Goal: Use online tool/utility: Utilize a website feature to perform a specific function

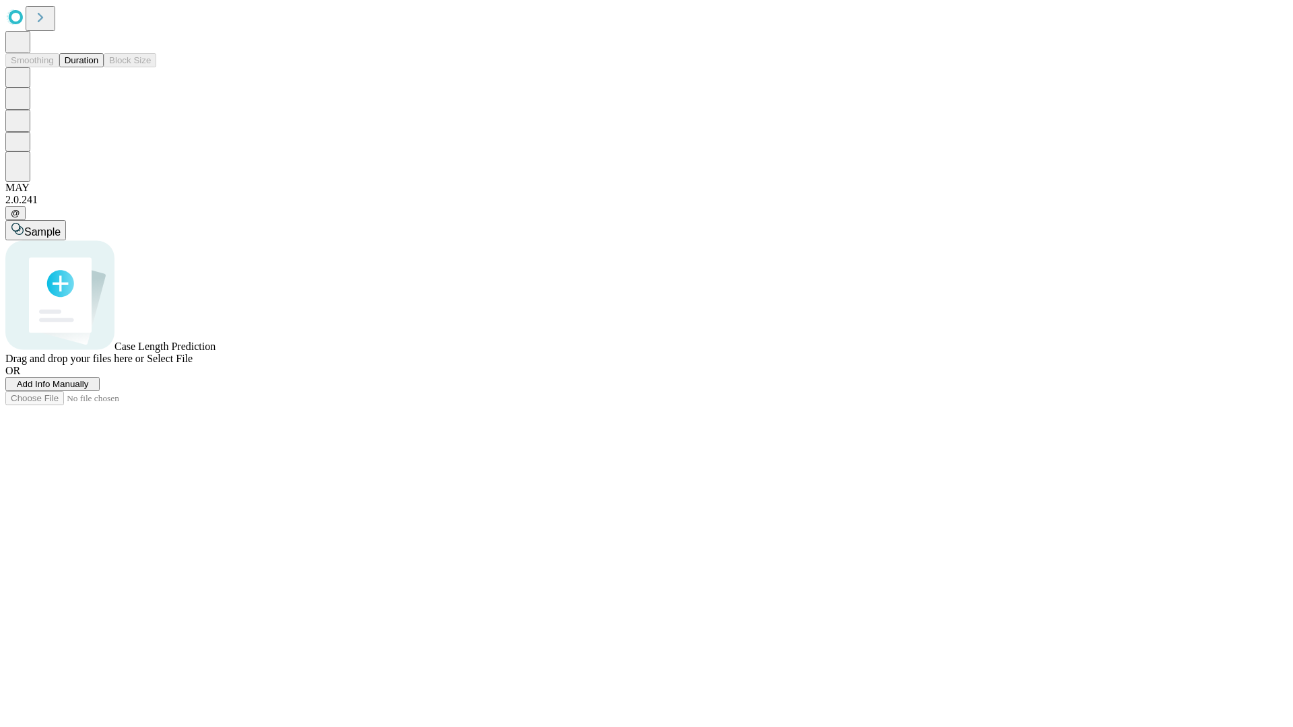
click at [98, 67] on button "Duration" at bounding box center [81, 60] width 44 height 14
click at [193, 364] on span "Select File" at bounding box center [170, 358] width 46 height 11
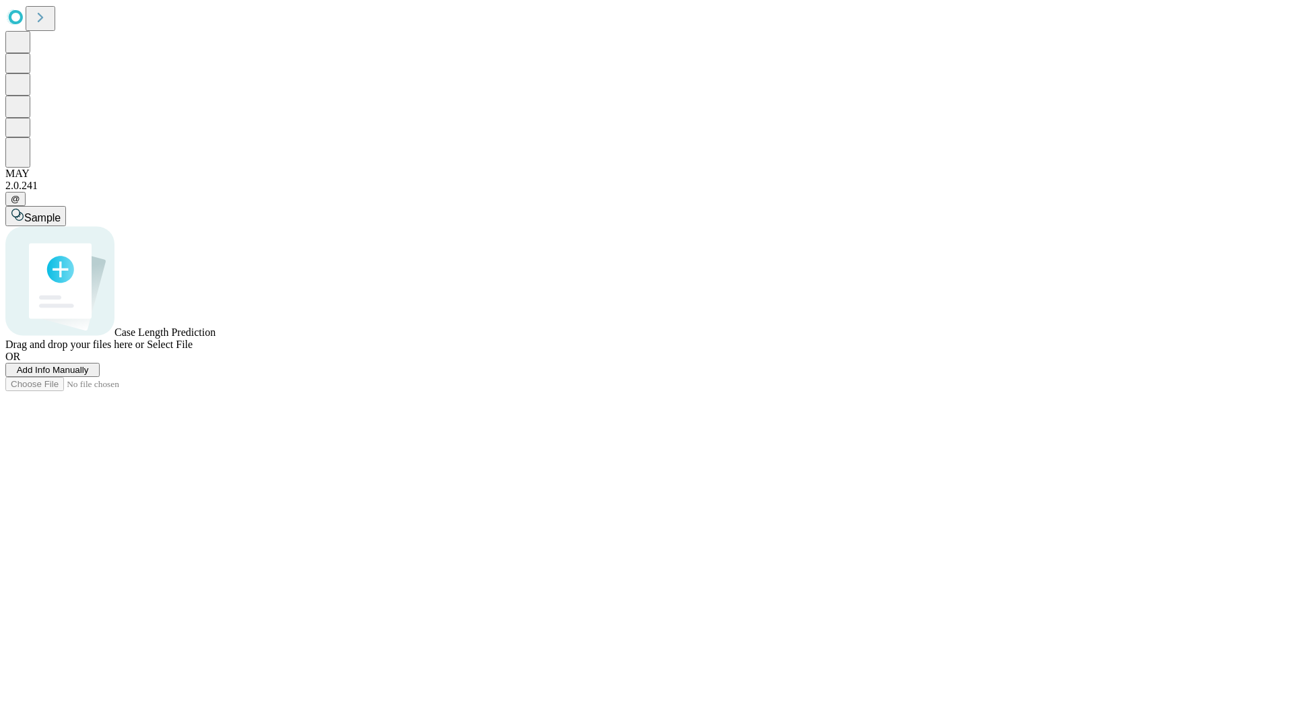
click at [193, 350] on span "Select File" at bounding box center [170, 344] width 46 height 11
